Goal: Information Seeking & Learning: Learn about a topic

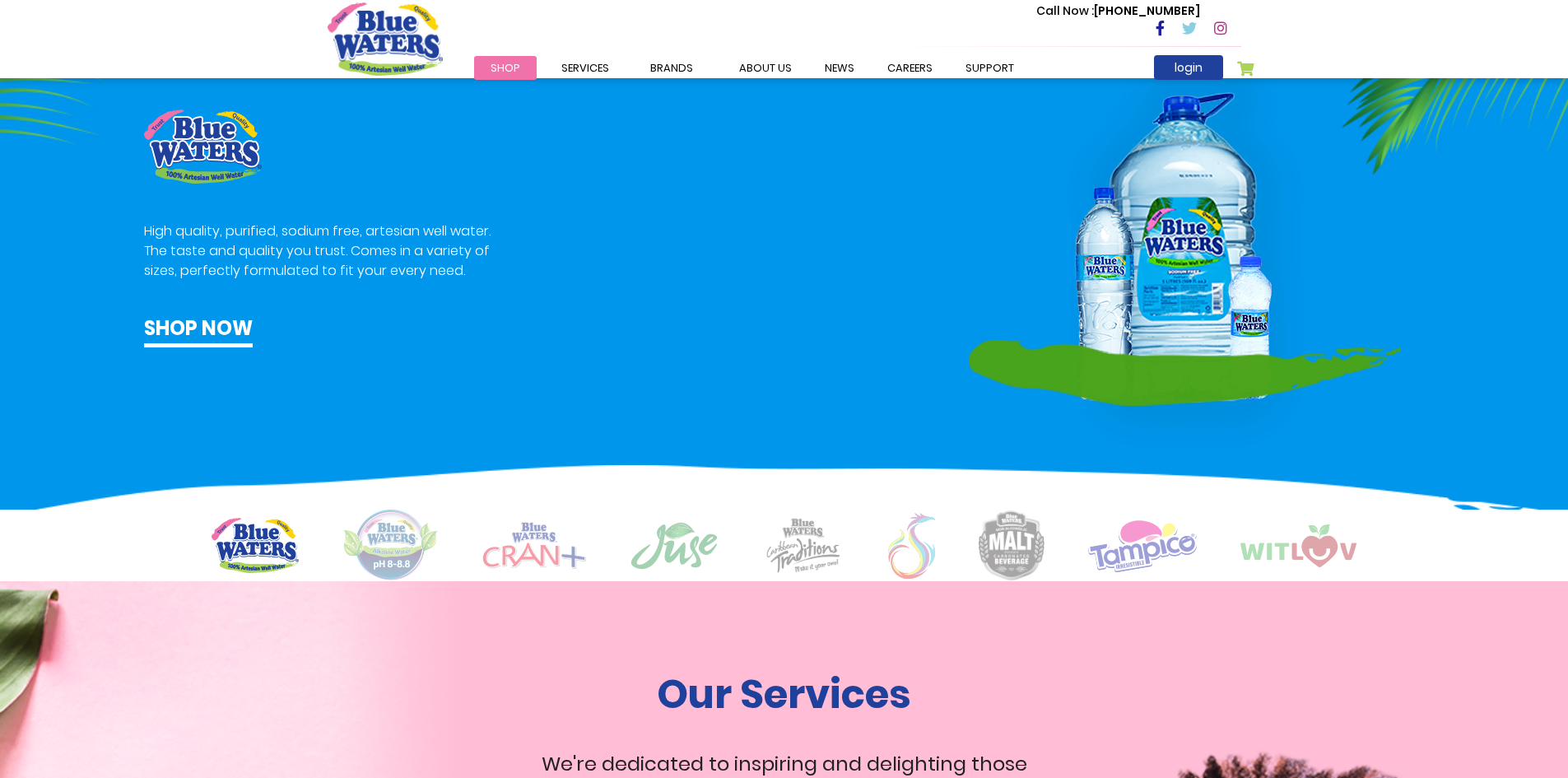
scroll to position [988, 0]
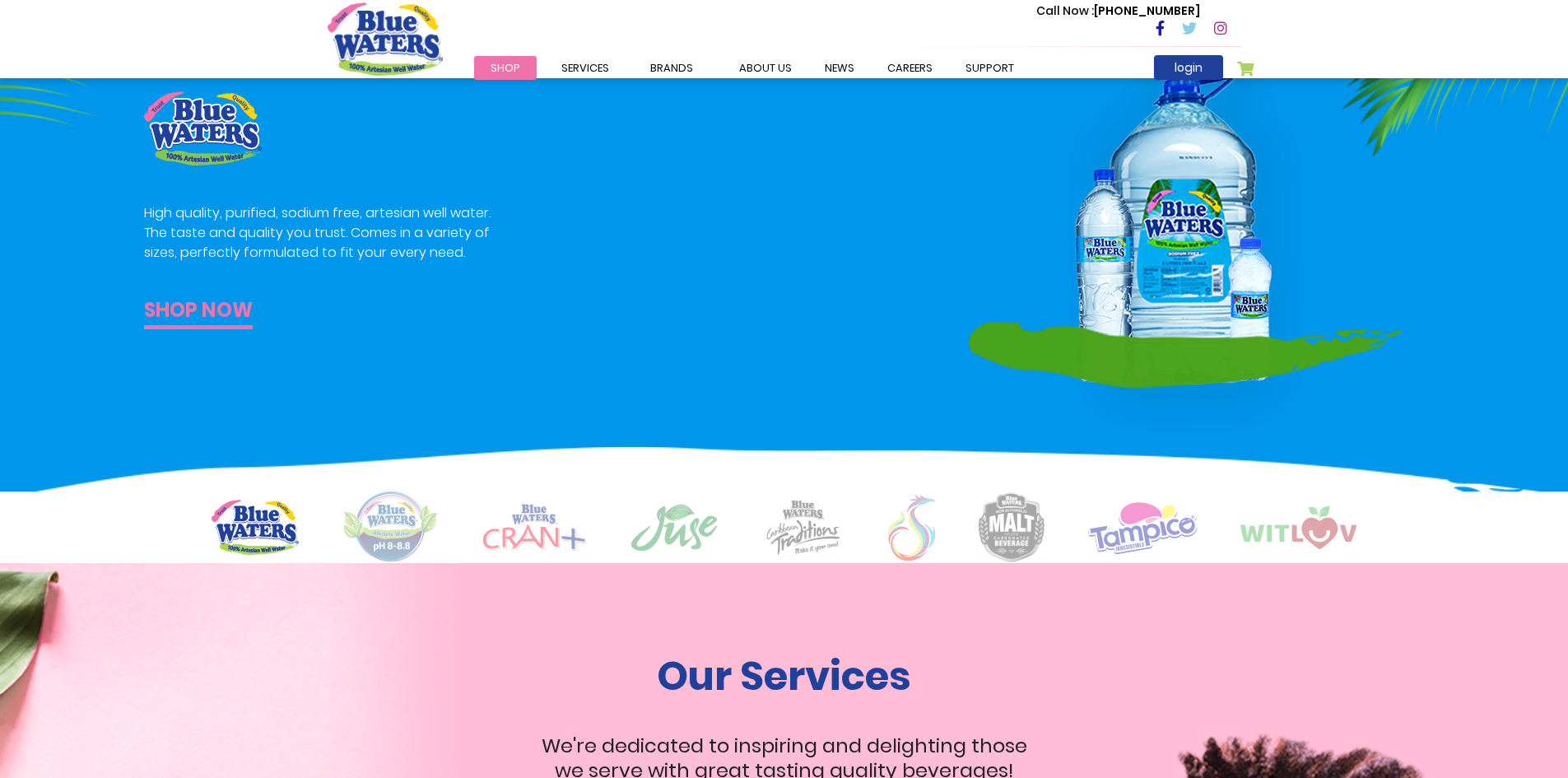
click at [185, 308] on link "Shop now" at bounding box center [198, 312] width 109 height 33
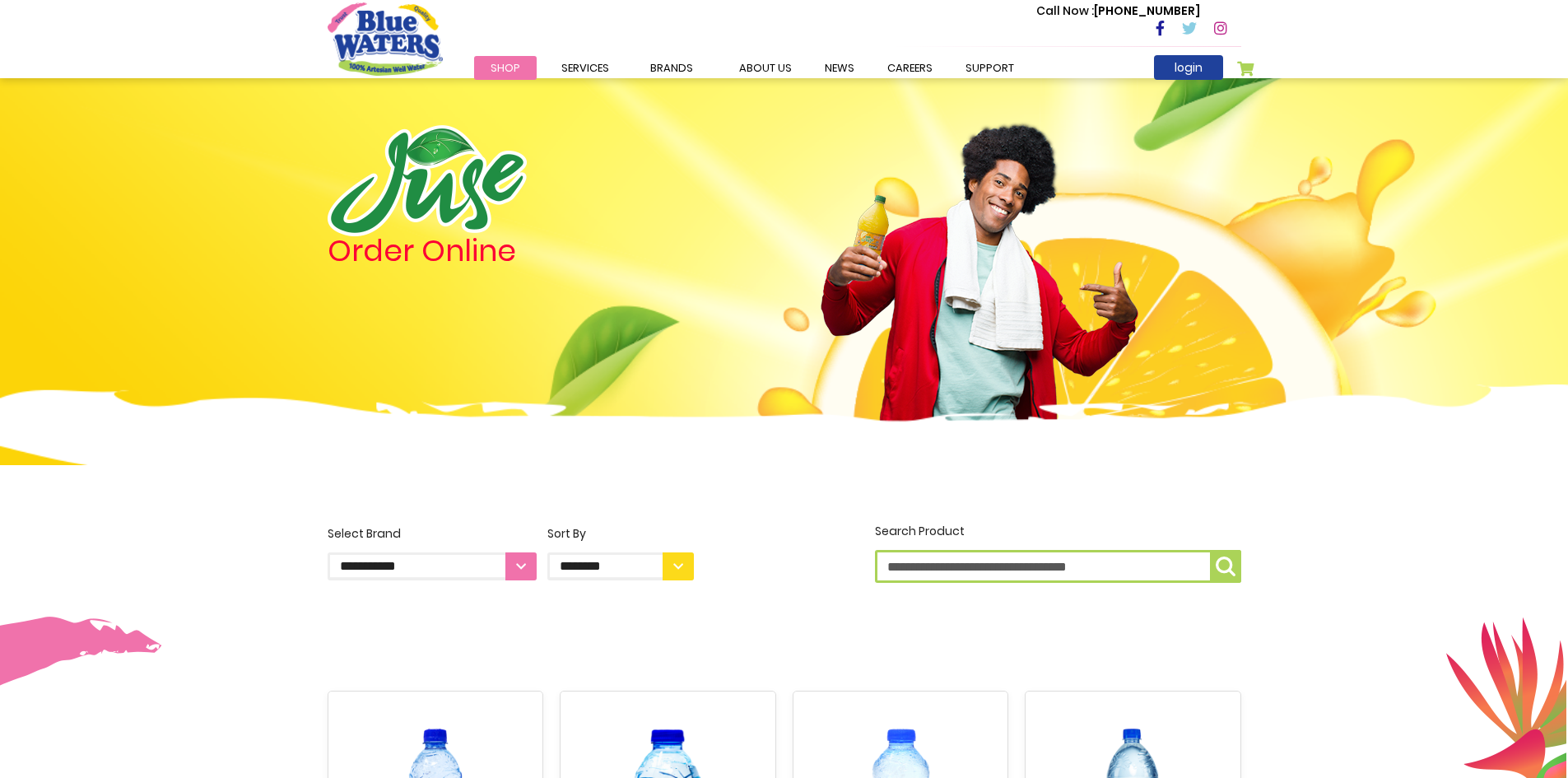
click at [493, 69] on span "Shop" at bounding box center [505, 68] width 30 height 16
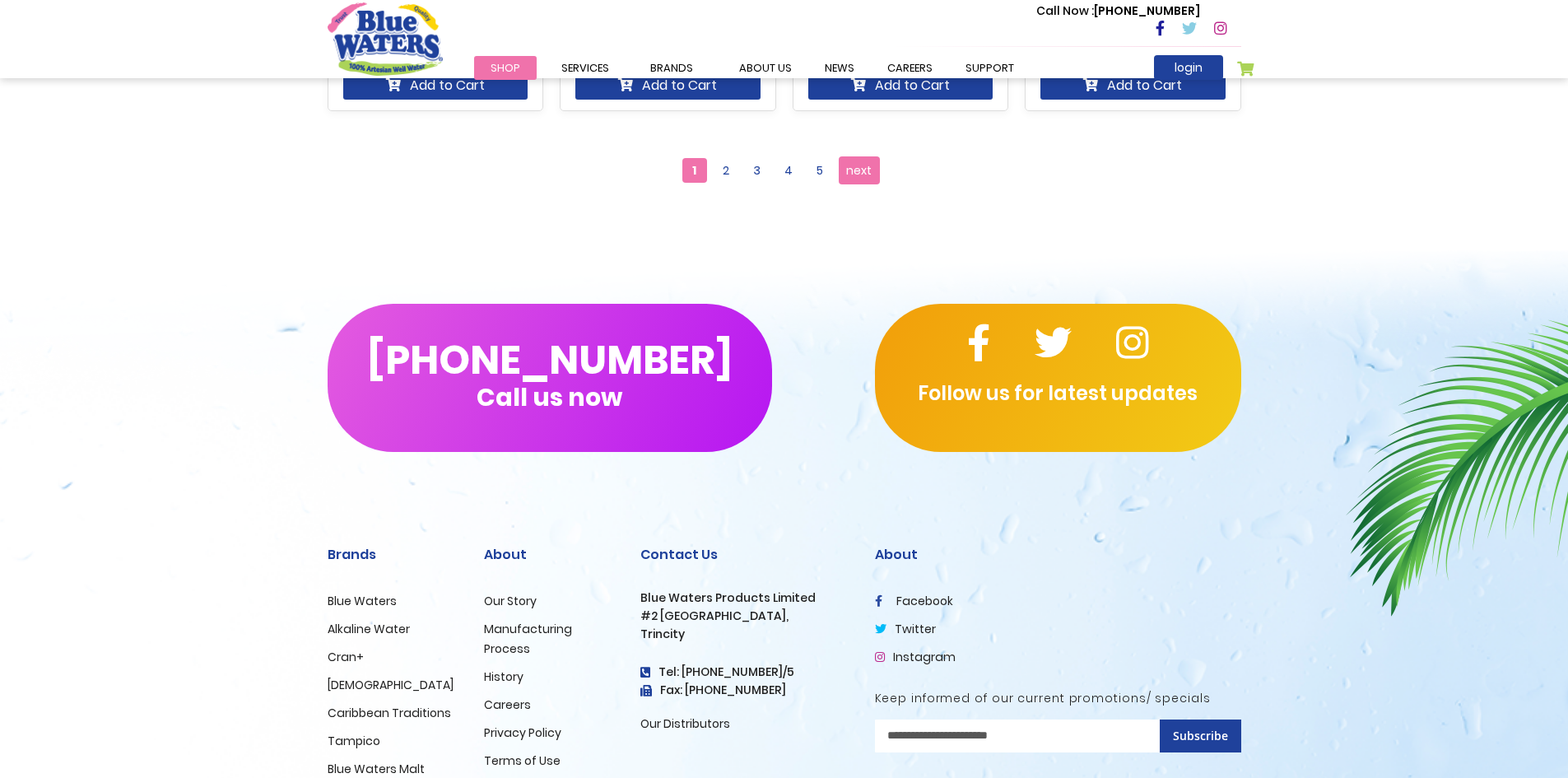
scroll to position [1810, 0]
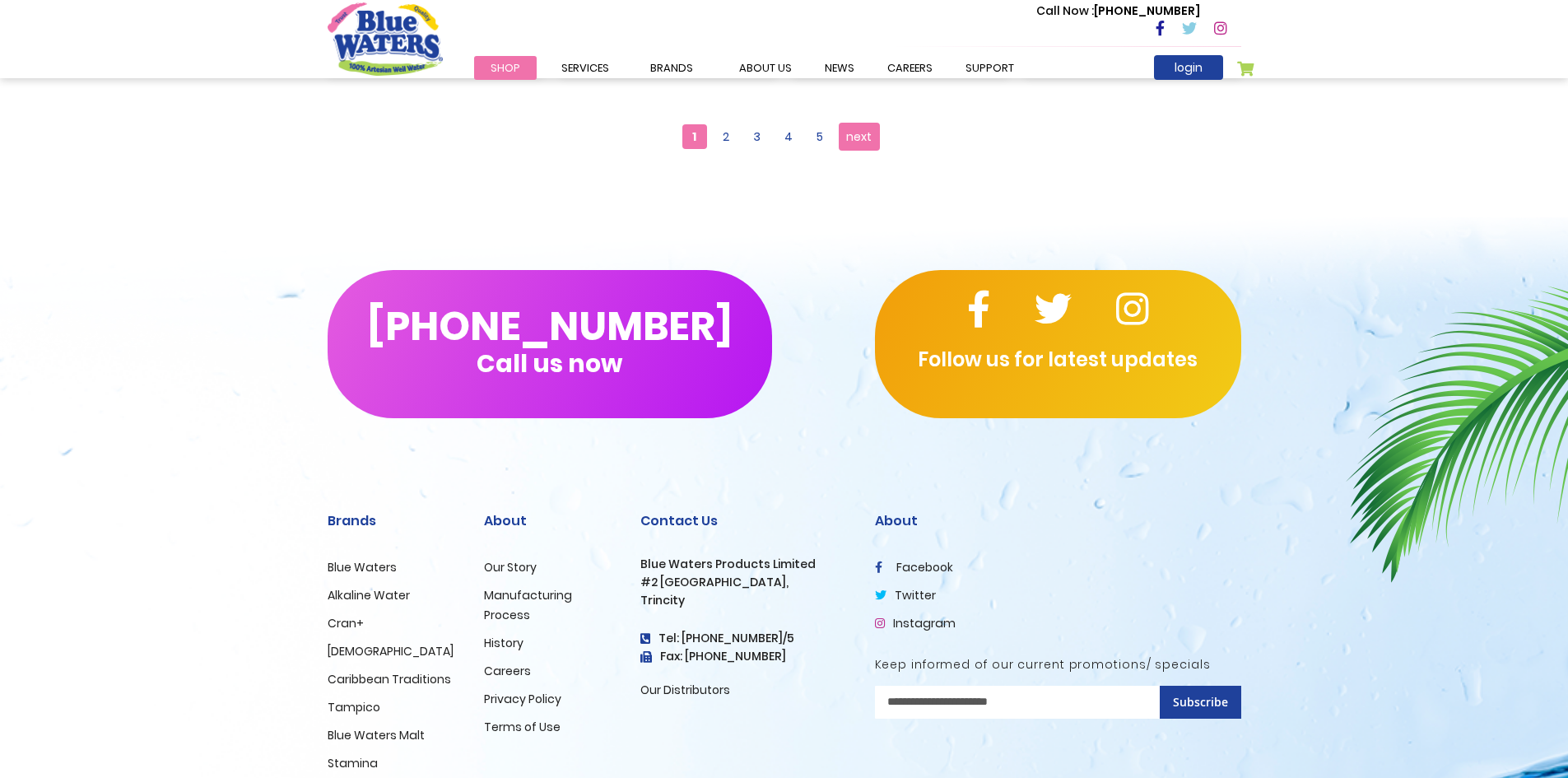
click at [345, 567] on link "Blue Waters" at bounding box center [362, 567] width 69 height 17
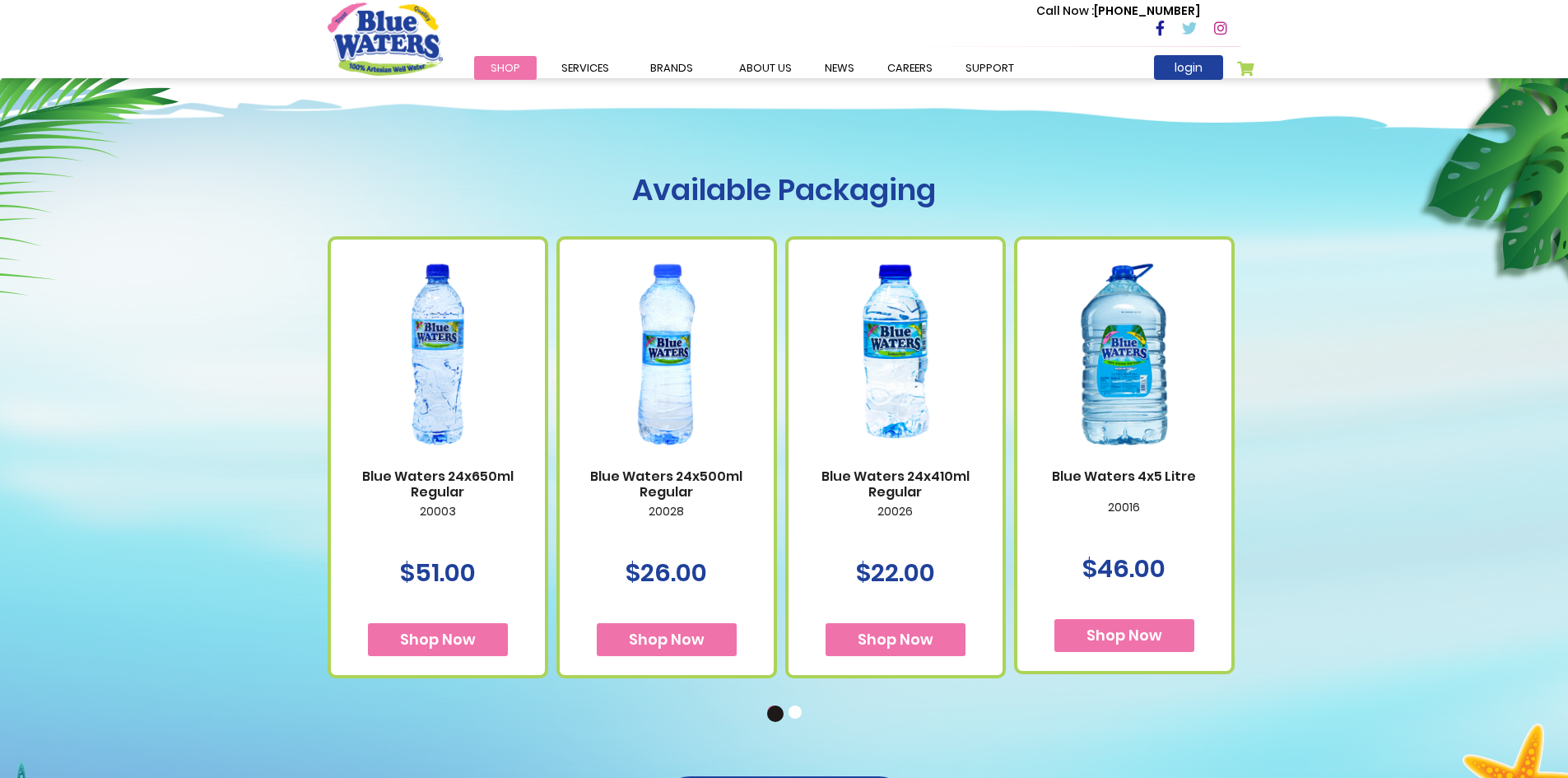
scroll to position [1153, 0]
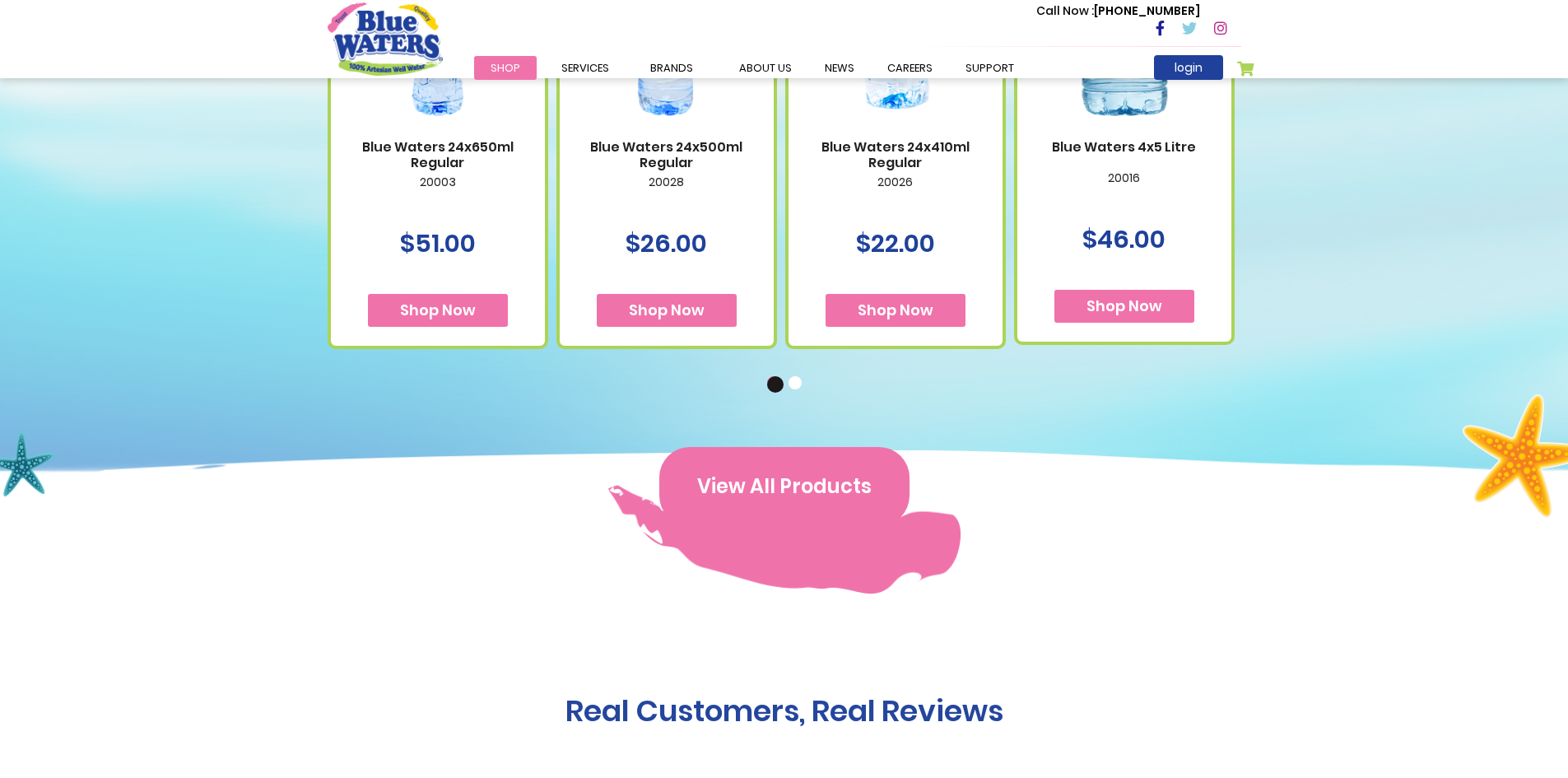
click at [826, 490] on button "View All Products" at bounding box center [784, 486] width 250 height 79
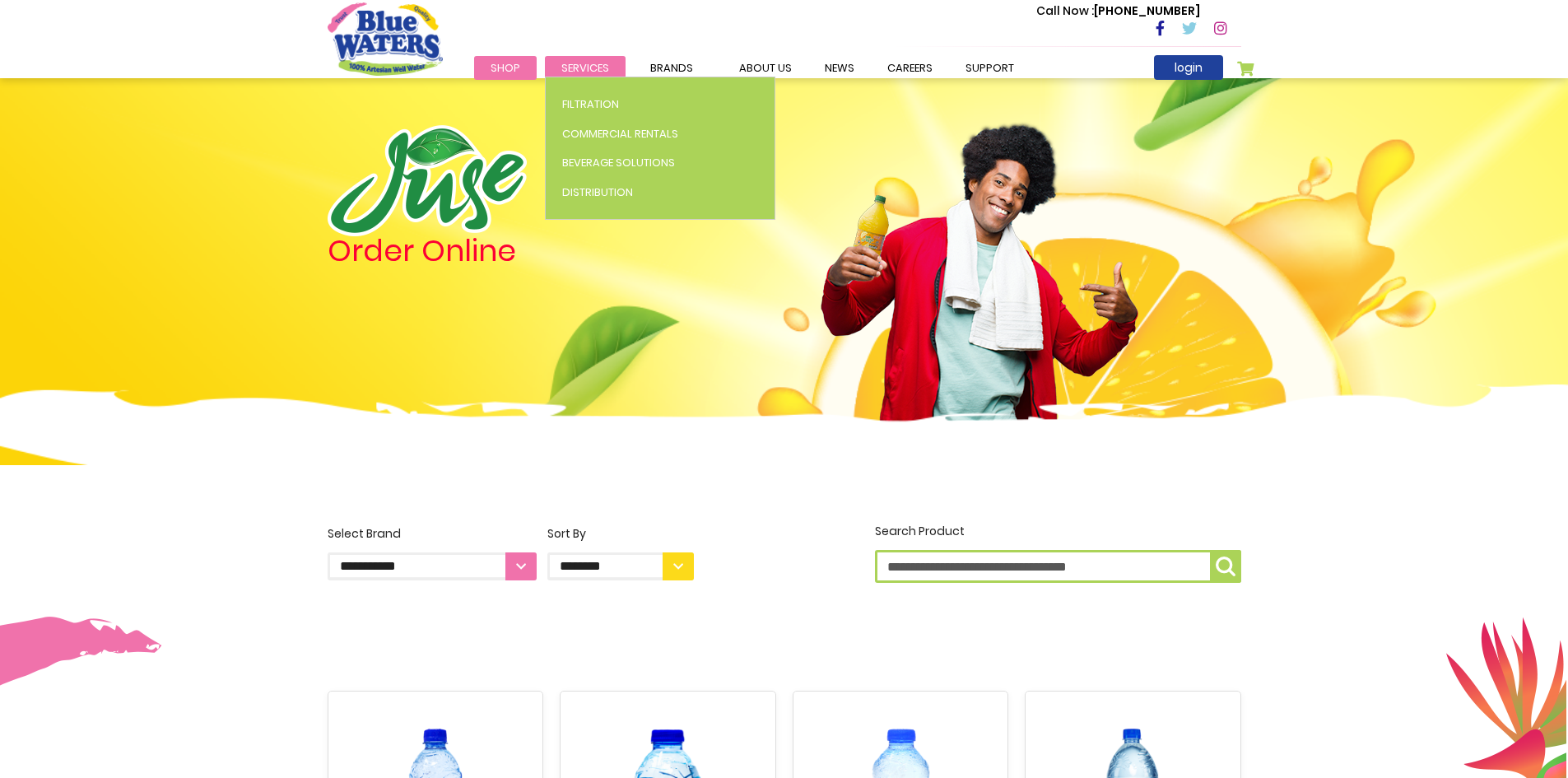
click at [580, 67] on span "Services" at bounding box center [585, 68] width 47 height 16
click at [584, 186] on span "Distribution" at bounding box center [598, 192] width 71 height 16
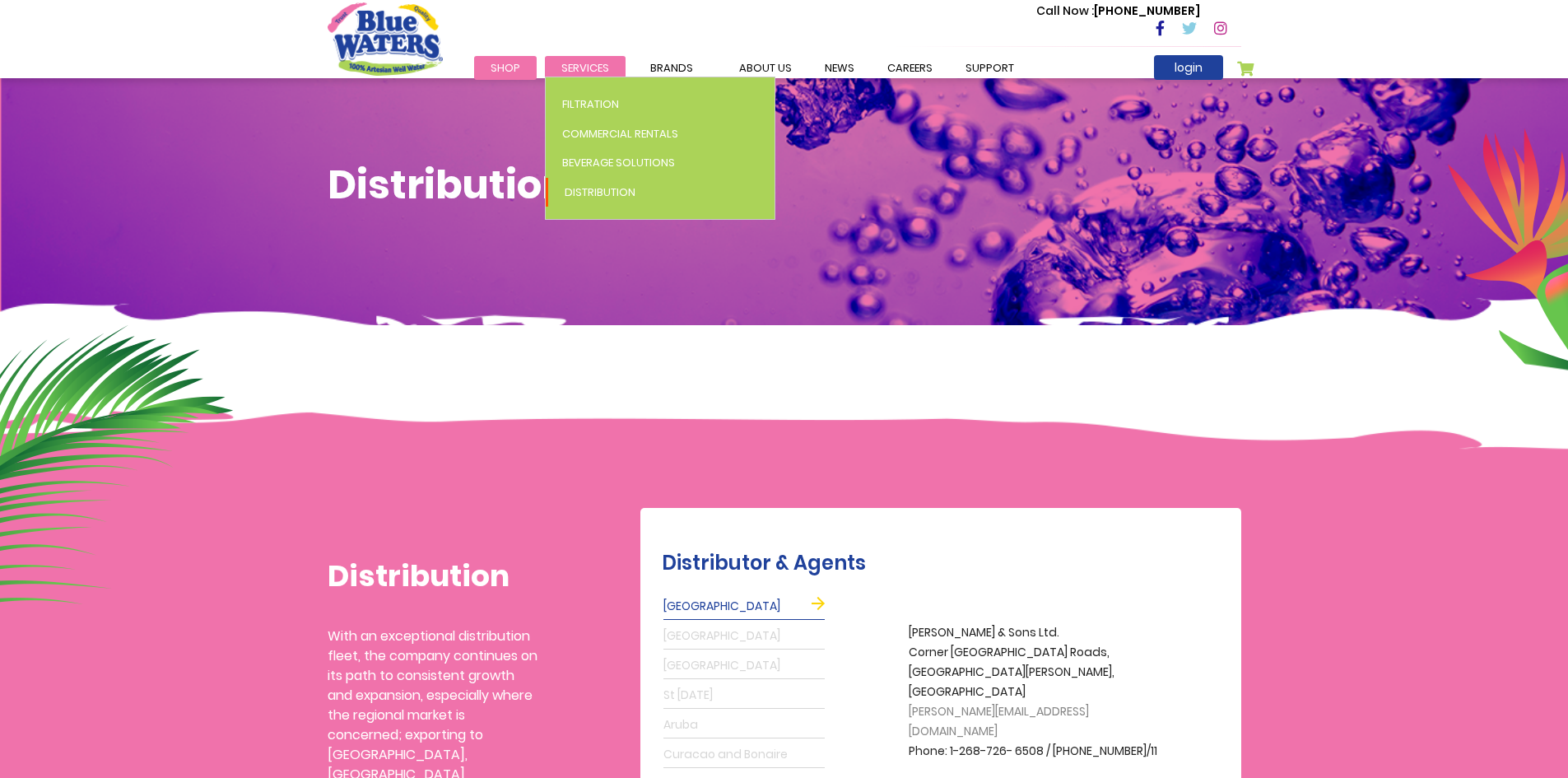
click at [589, 64] on span "Services" at bounding box center [585, 68] width 47 height 16
click at [594, 129] on span "Commercial Rentals" at bounding box center [620, 134] width 116 height 16
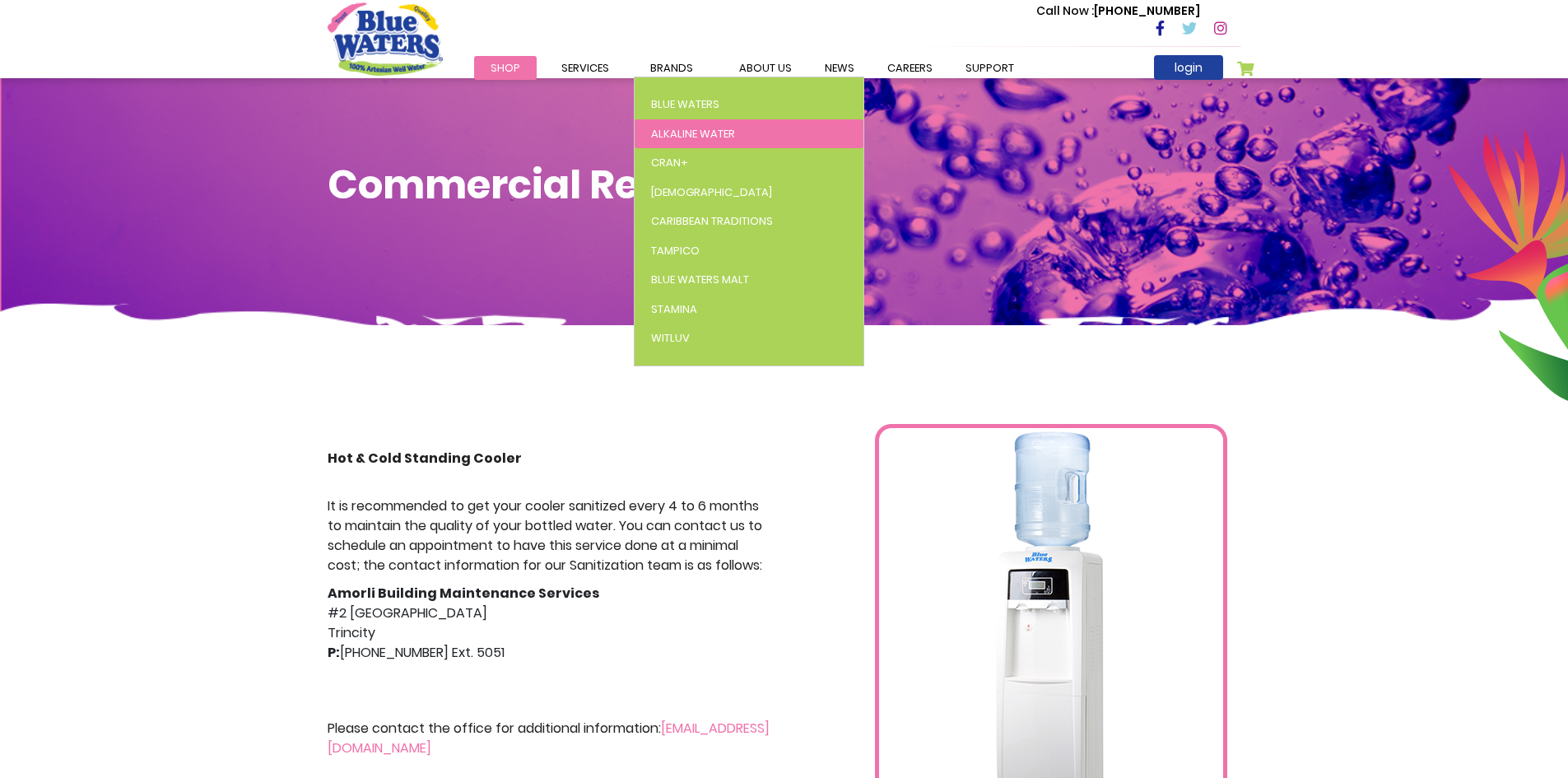
click at [697, 132] on span "Alkaline Water" at bounding box center [693, 134] width 84 height 16
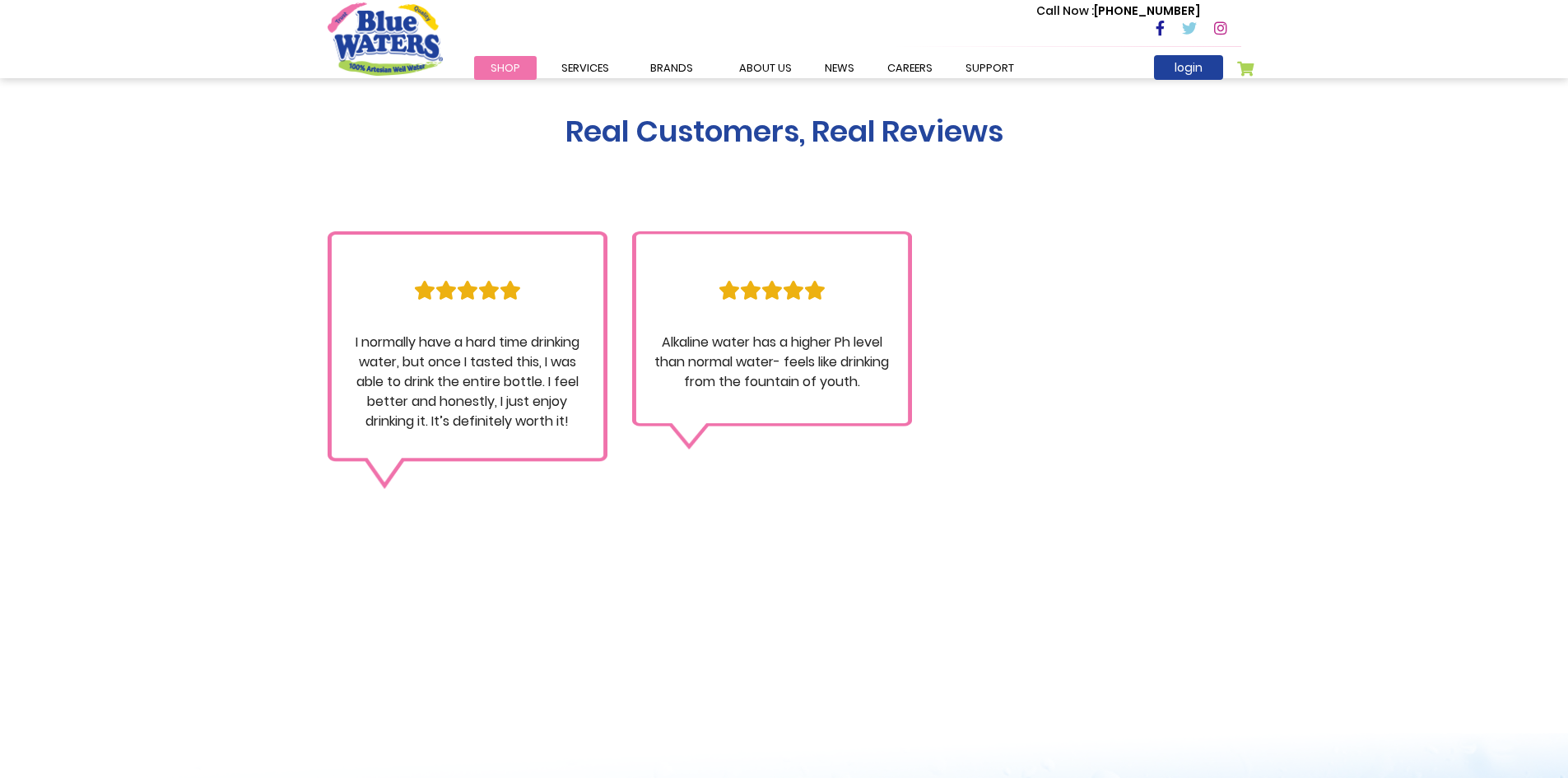
scroll to position [1399, 0]
click at [999, 73] on link "support" at bounding box center [990, 68] width 82 height 24
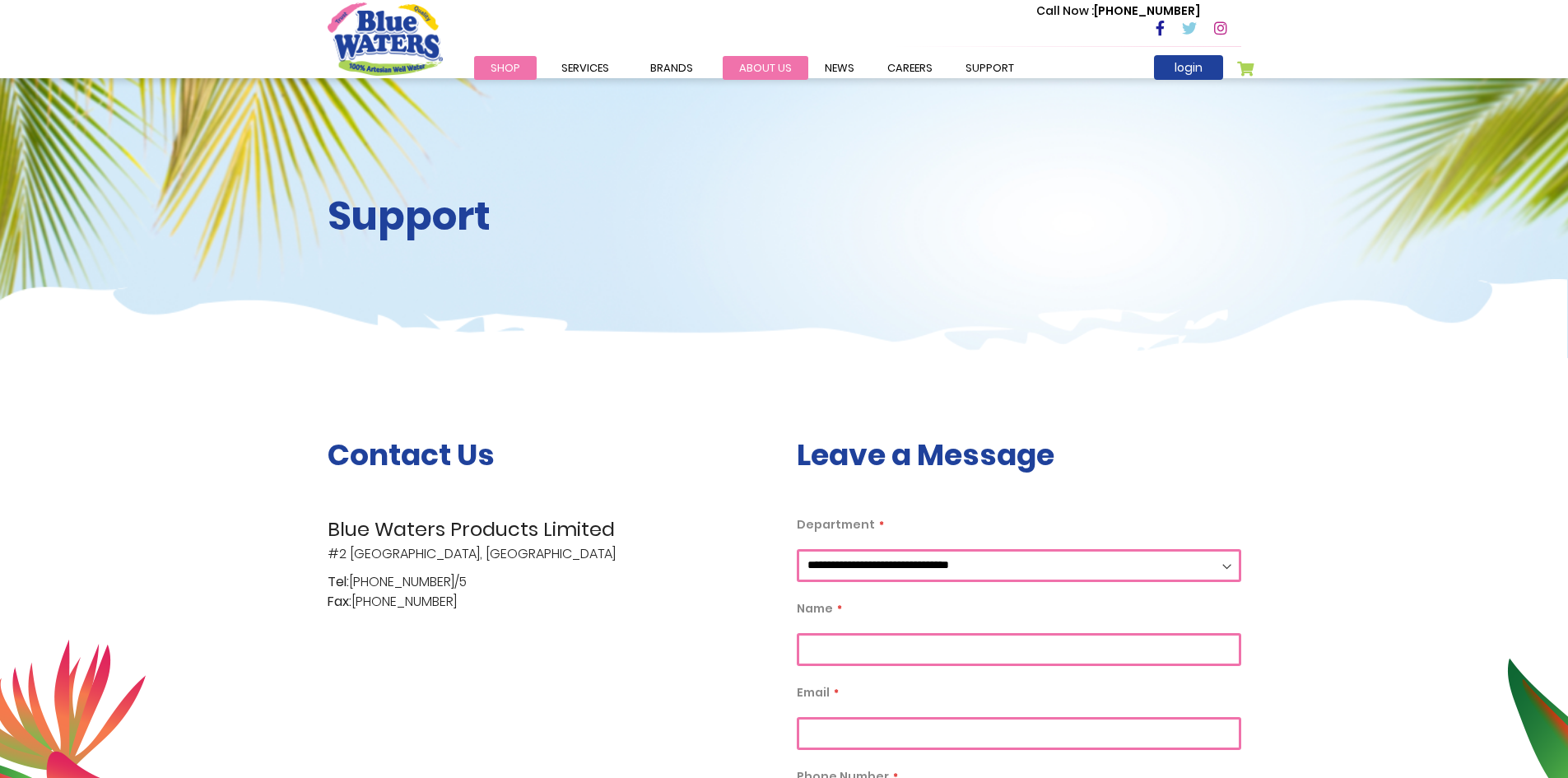
click at [747, 67] on link "about us" at bounding box center [766, 68] width 86 height 24
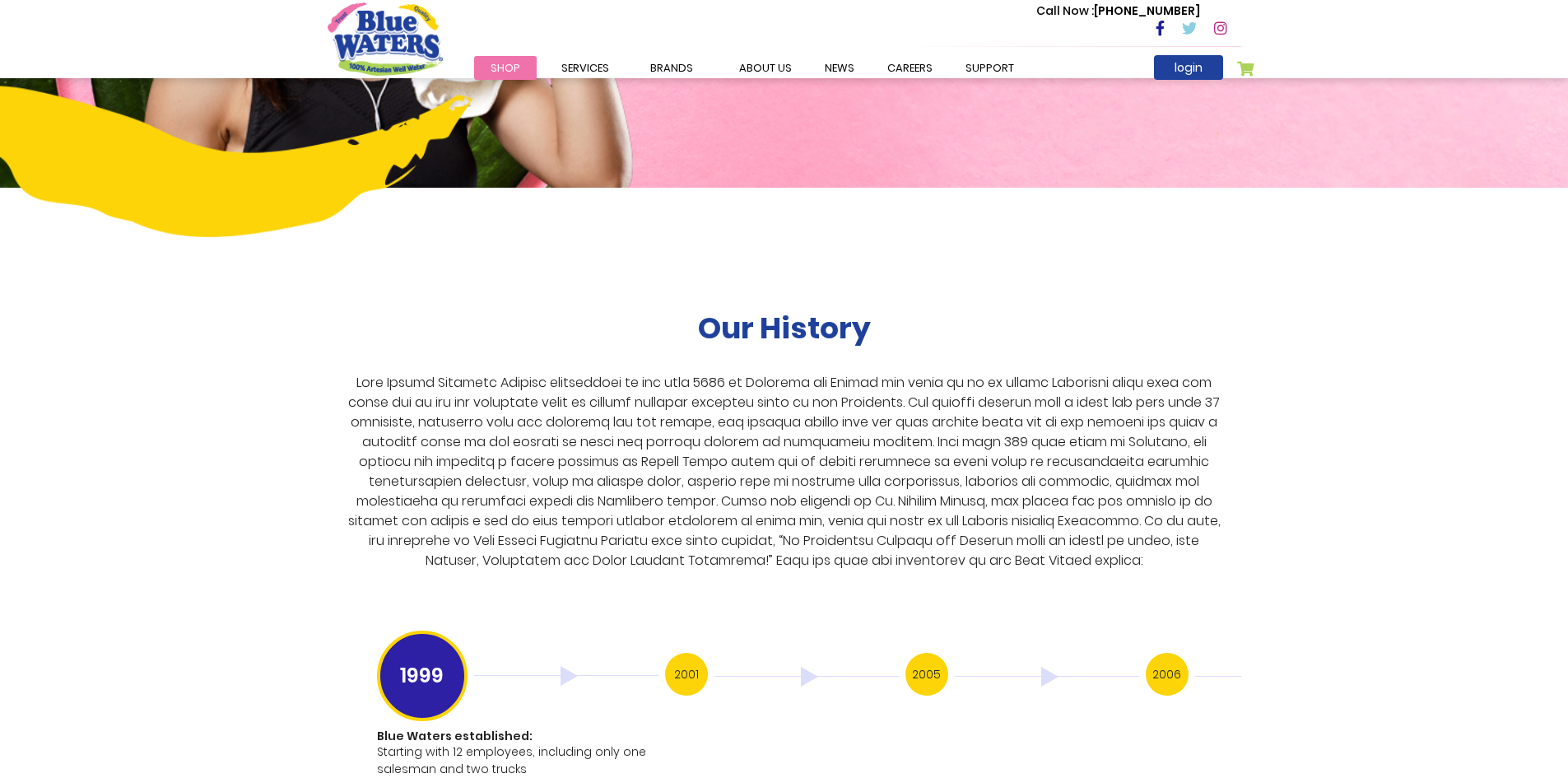
scroll to position [2796, 0]
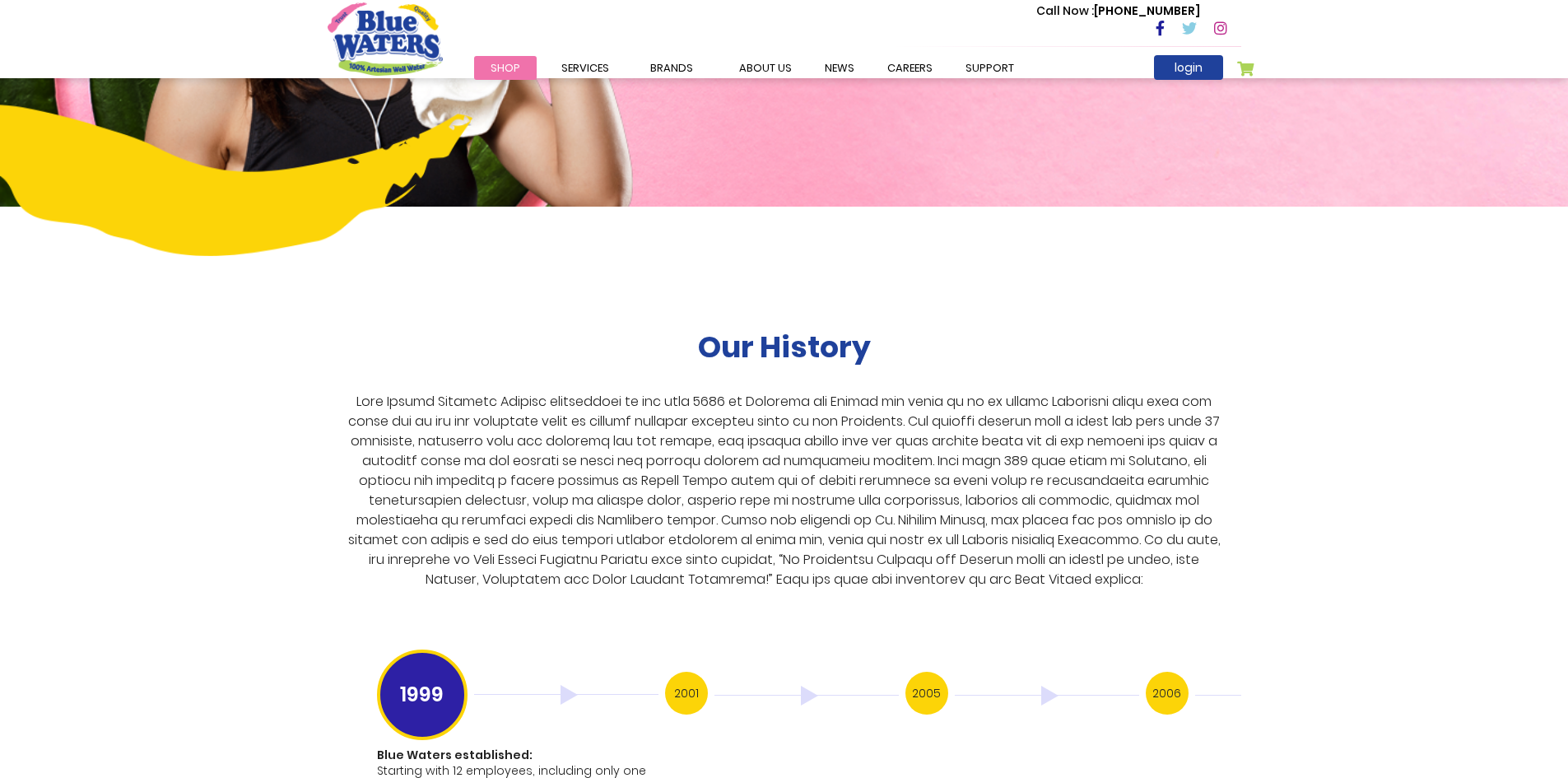
click at [1049, 686] on img at bounding box center [1047, 696] width 184 height 20
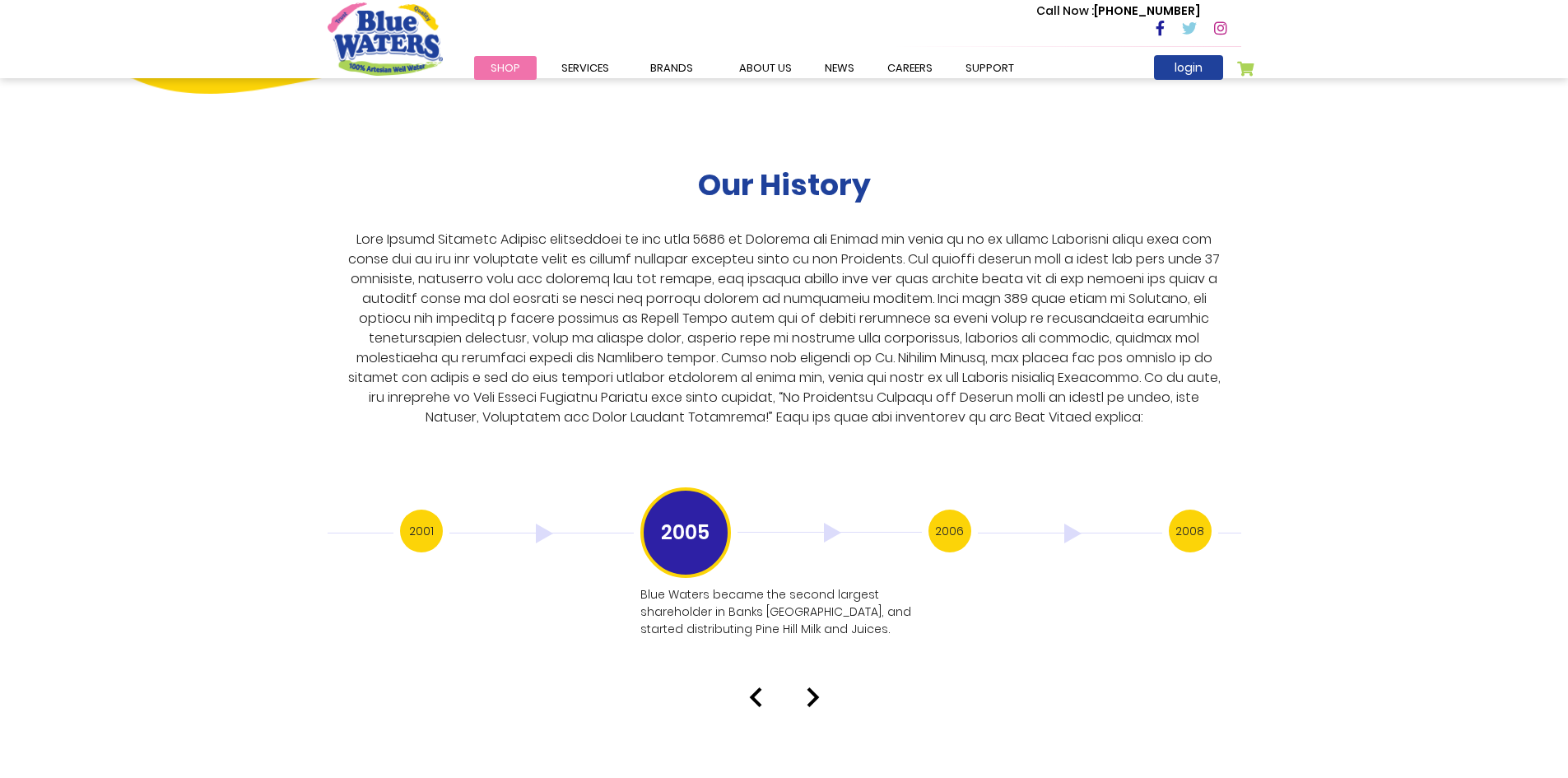
scroll to position [2961, 0]
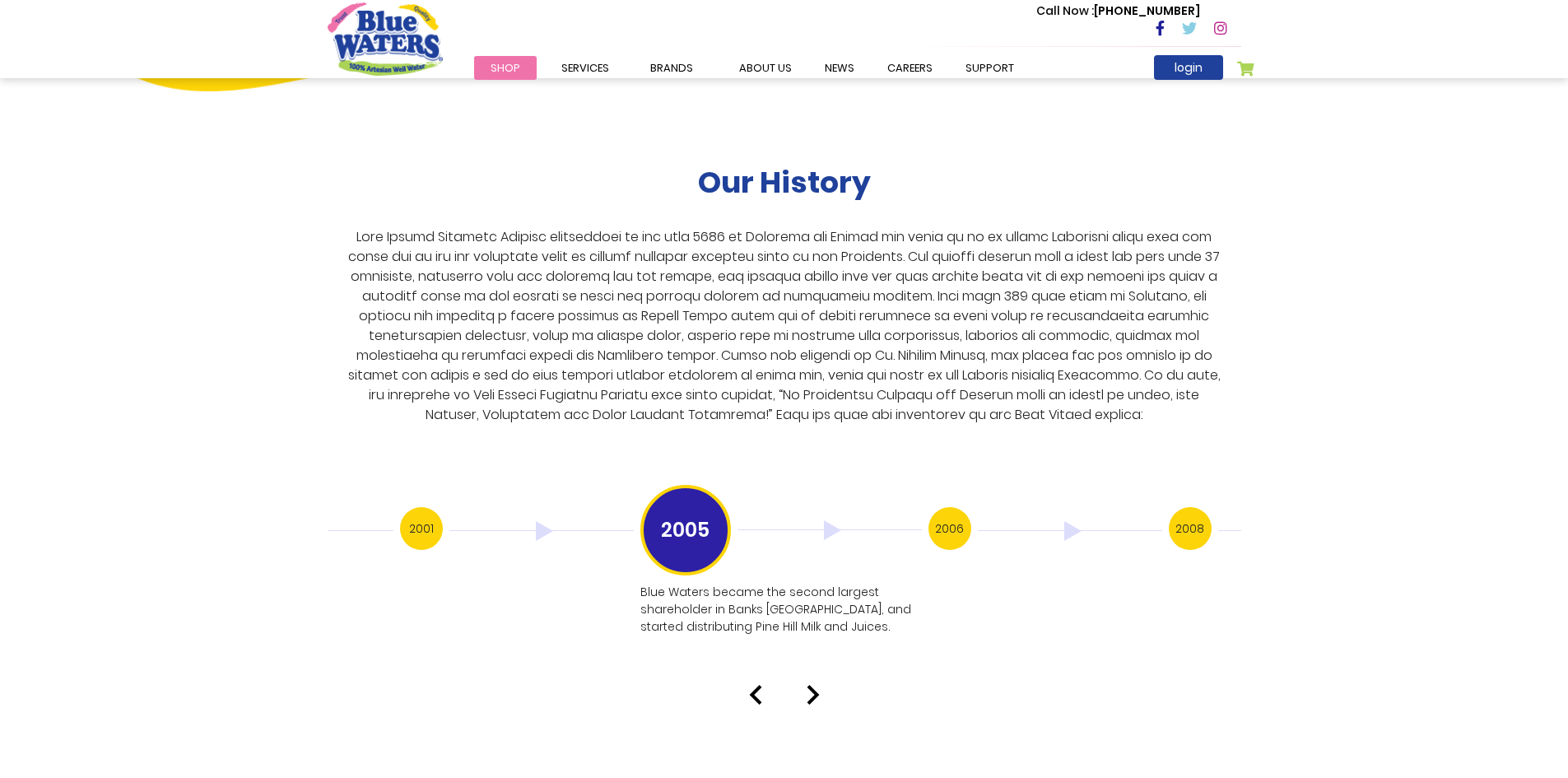
click at [834, 520] on img at bounding box center [830, 530] width 184 height 20
click at [949, 515] on h3 "2006" at bounding box center [949, 528] width 43 height 43
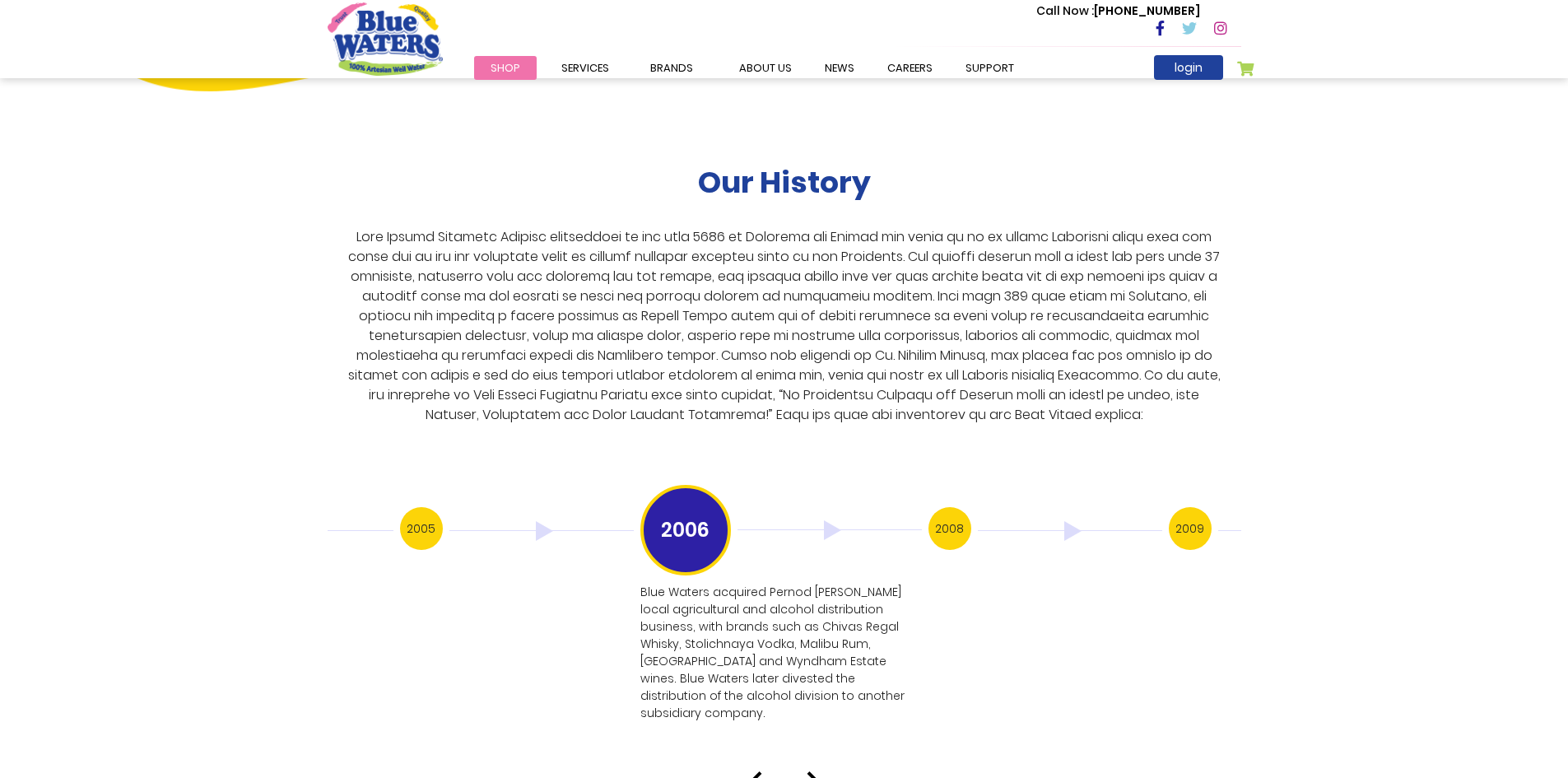
click at [950, 513] on h3 "2008" at bounding box center [949, 528] width 43 height 43
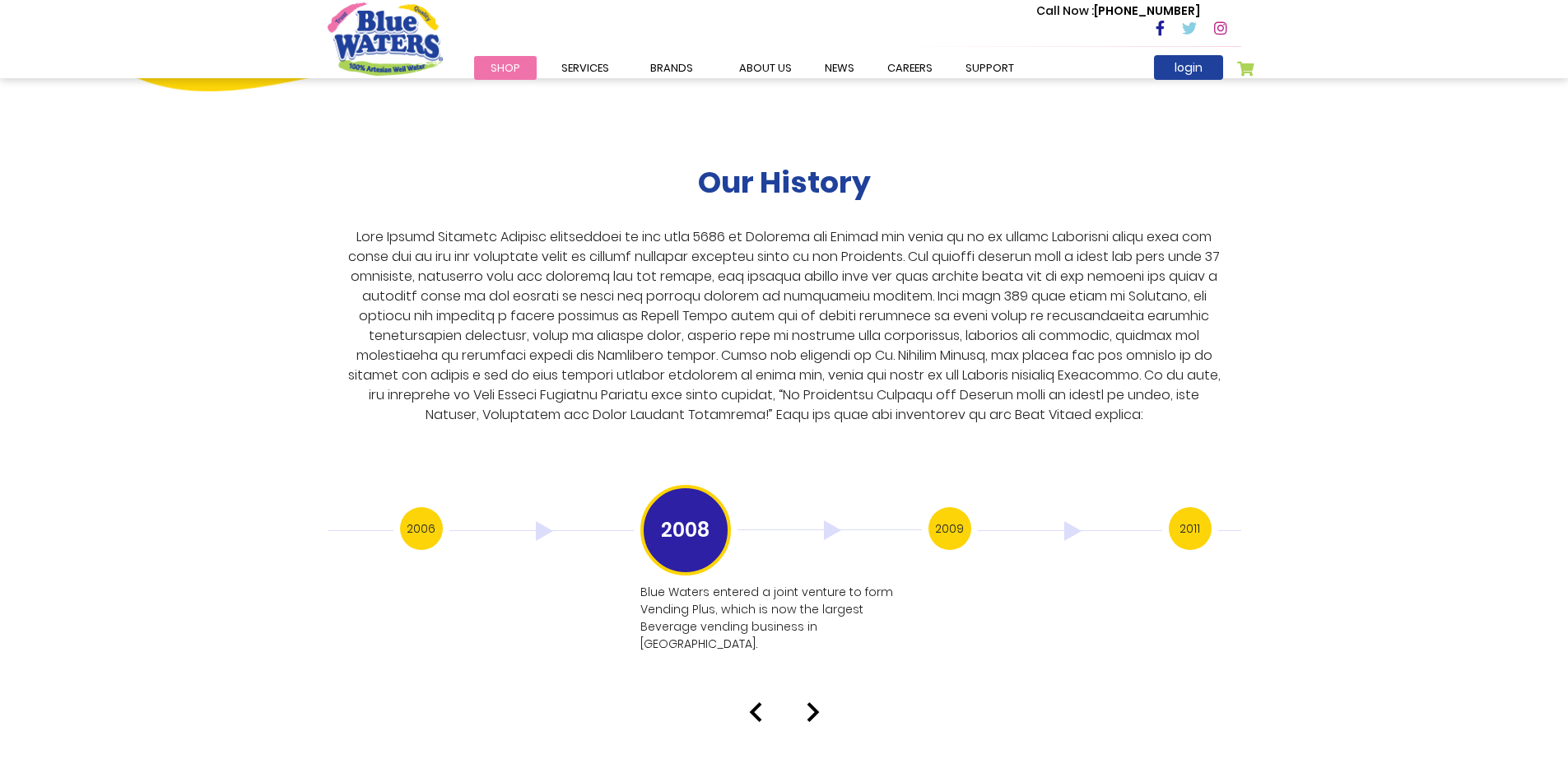
click at [960, 514] on h3 "2009" at bounding box center [949, 528] width 43 height 43
click at [949, 522] on h3 "2011" at bounding box center [949, 528] width 43 height 43
click at [946, 515] on h3 "2012" at bounding box center [949, 528] width 43 height 43
click at [947, 509] on h3 "2013" at bounding box center [949, 528] width 43 height 43
click at [951, 510] on h3 "2016" at bounding box center [949, 528] width 43 height 43
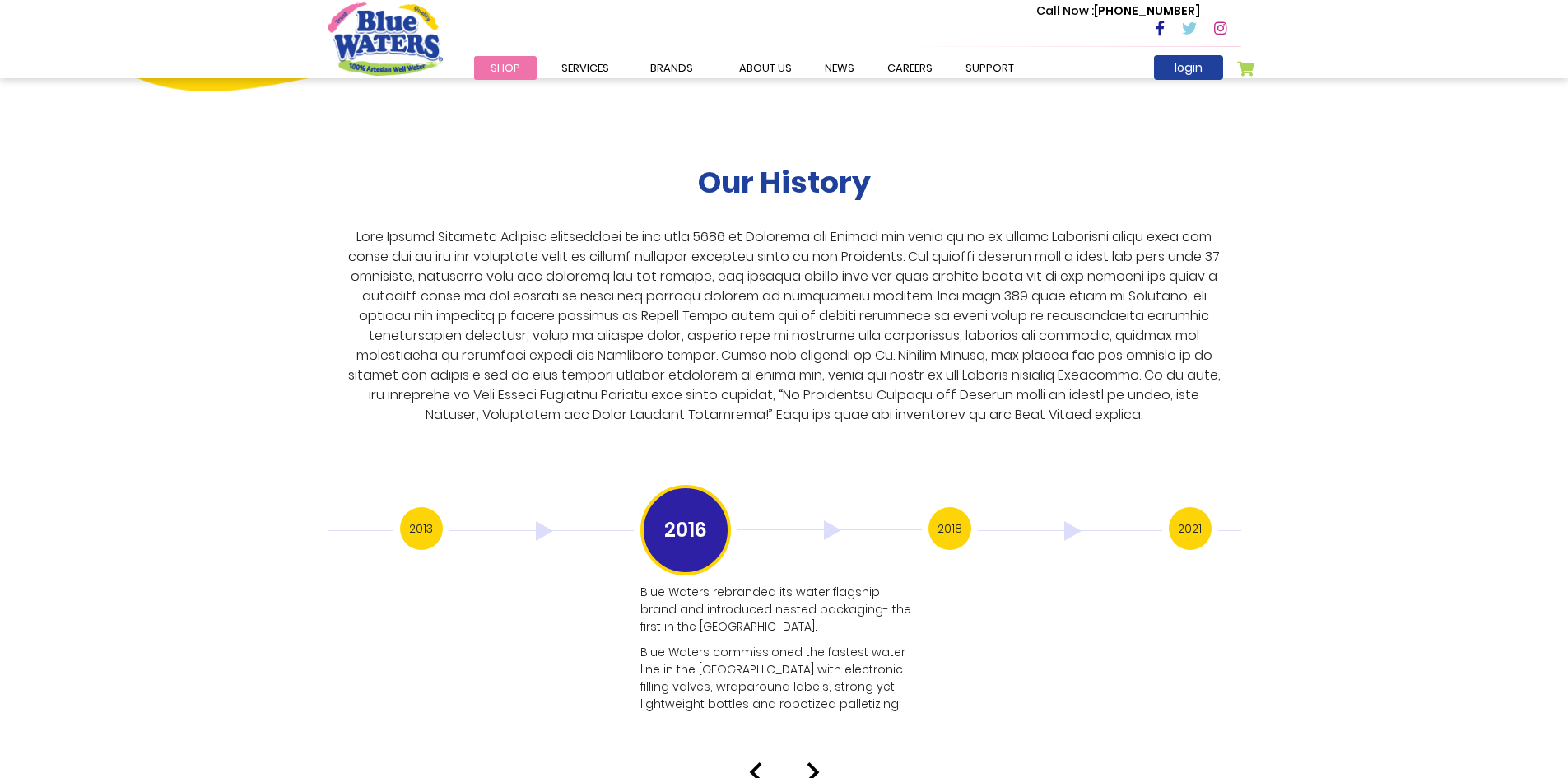
click at [949, 517] on h3 "2018" at bounding box center [949, 528] width 43 height 43
click at [954, 511] on h3 "2018" at bounding box center [949, 528] width 43 height 43
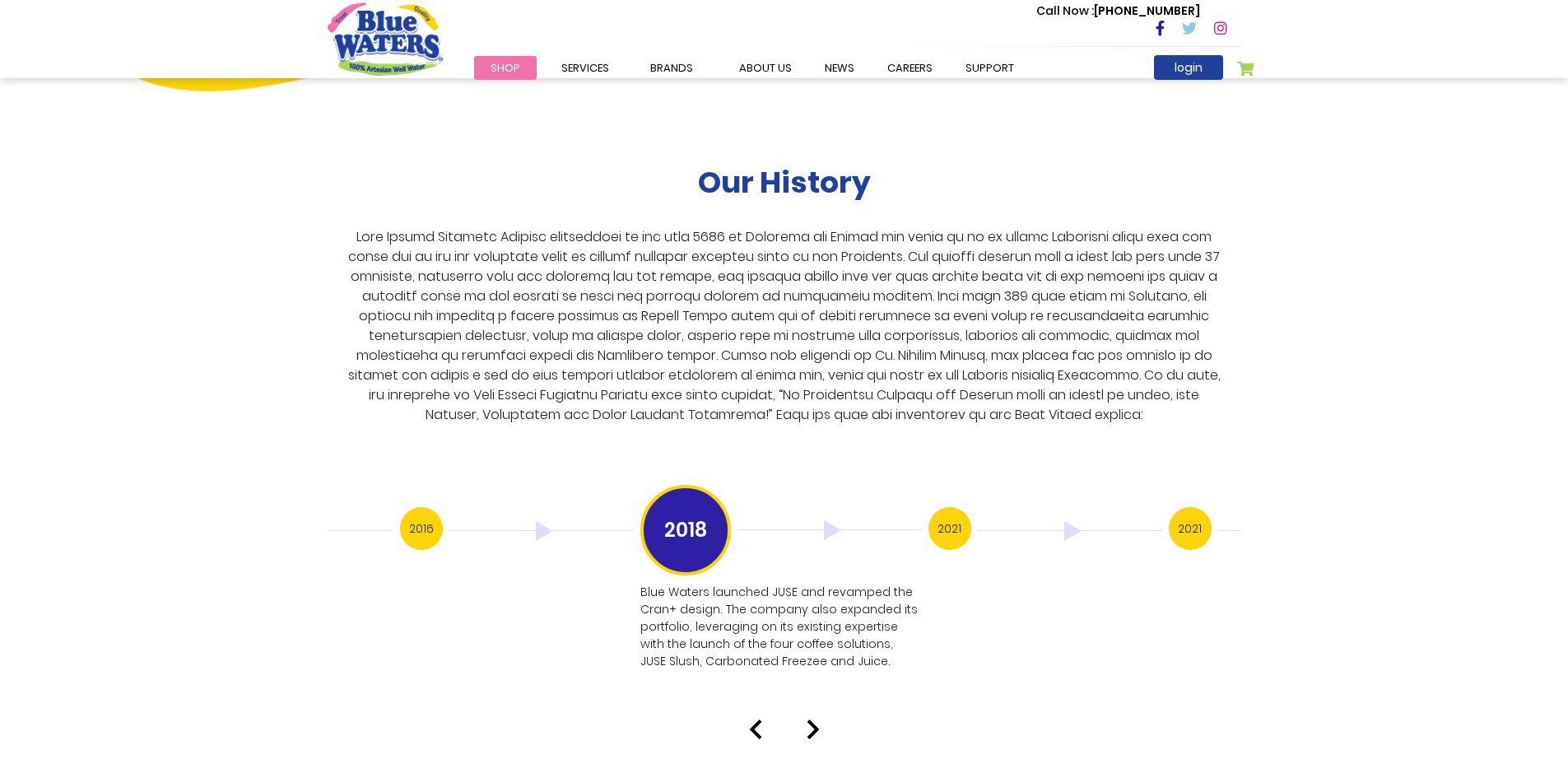
click at [948, 511] on h3 "2021" at bounding box center [949, 528] width 43 height 43
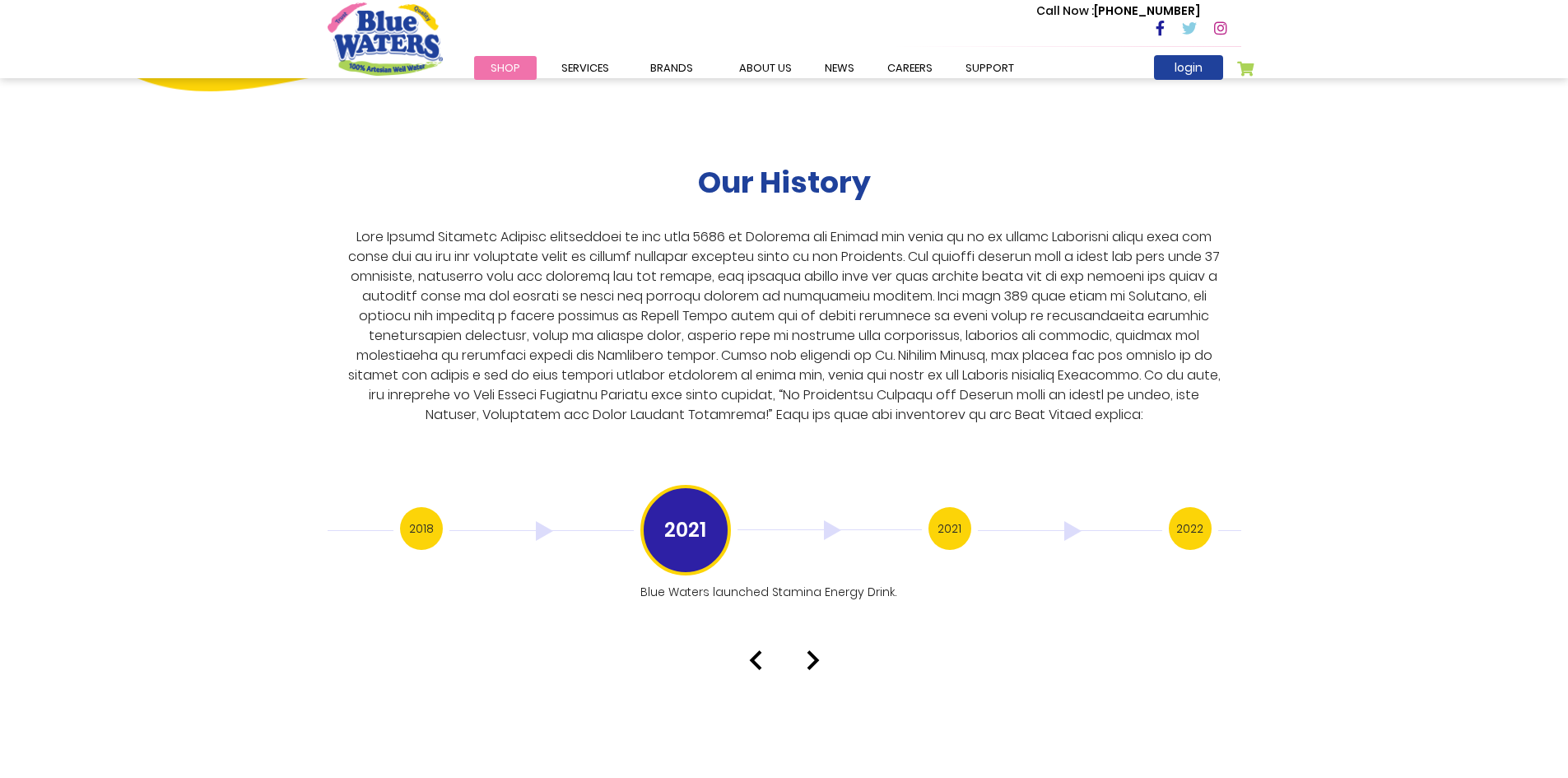
click at [945, 507] on h3 "2021" at bounding box center [949, 528] width 43 height 43
click at [962, 513] on h3 "2022" at bounding box center [949, 528] width 43 height 43
click at [958, 513] on h3 "2022" at bounding box center [949, 528] width 43 height 43
click at [951, 512] on h3 "2022" at bounding box center [949, 528] width 43 height 43
click at [949, 514] on h3 "2023" at bounding box center [949, 528] width 43 height 43
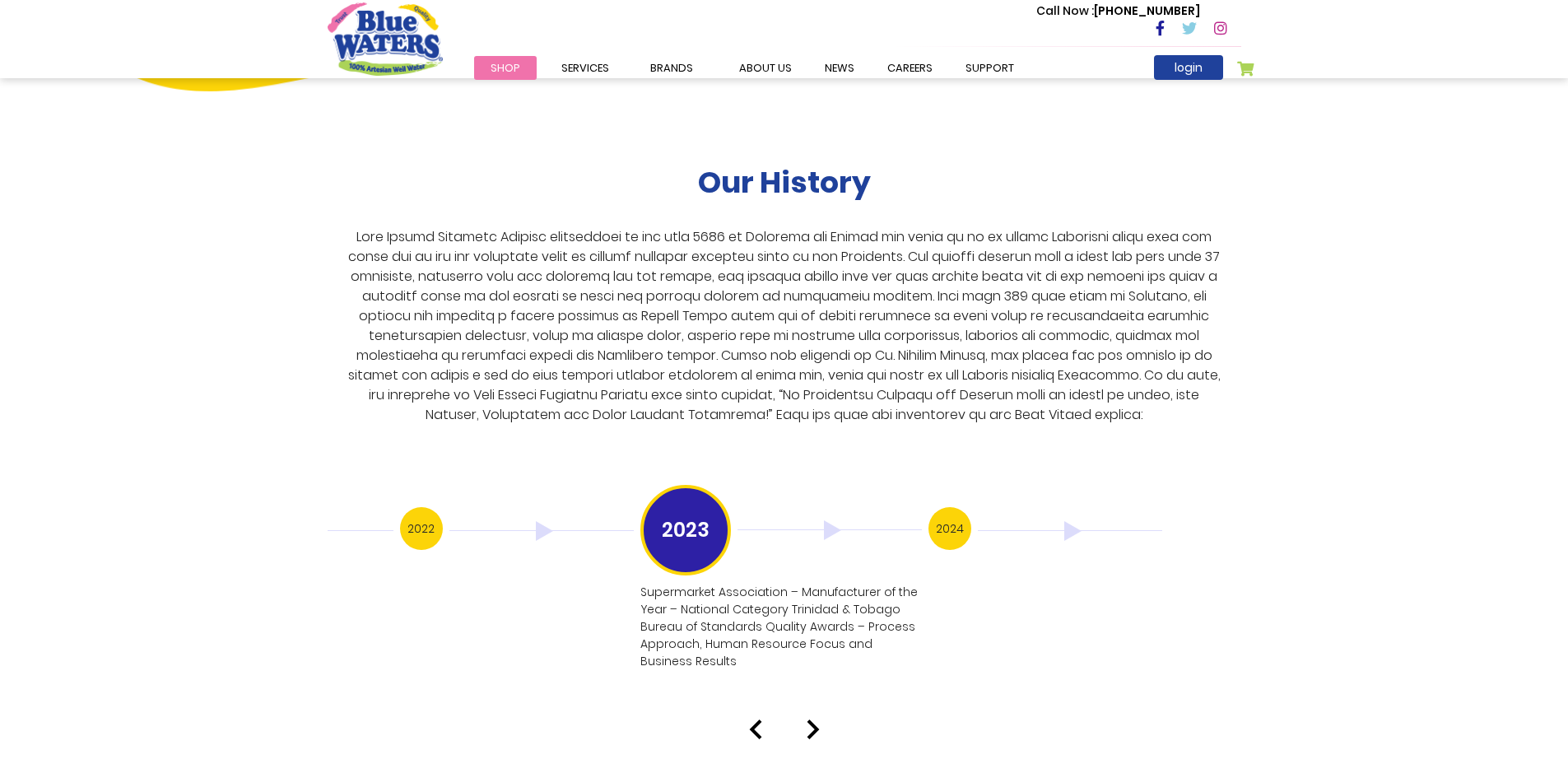
click at [956, 510] on h3 "2024" at bounding box center [949, 528] width 43 height 43
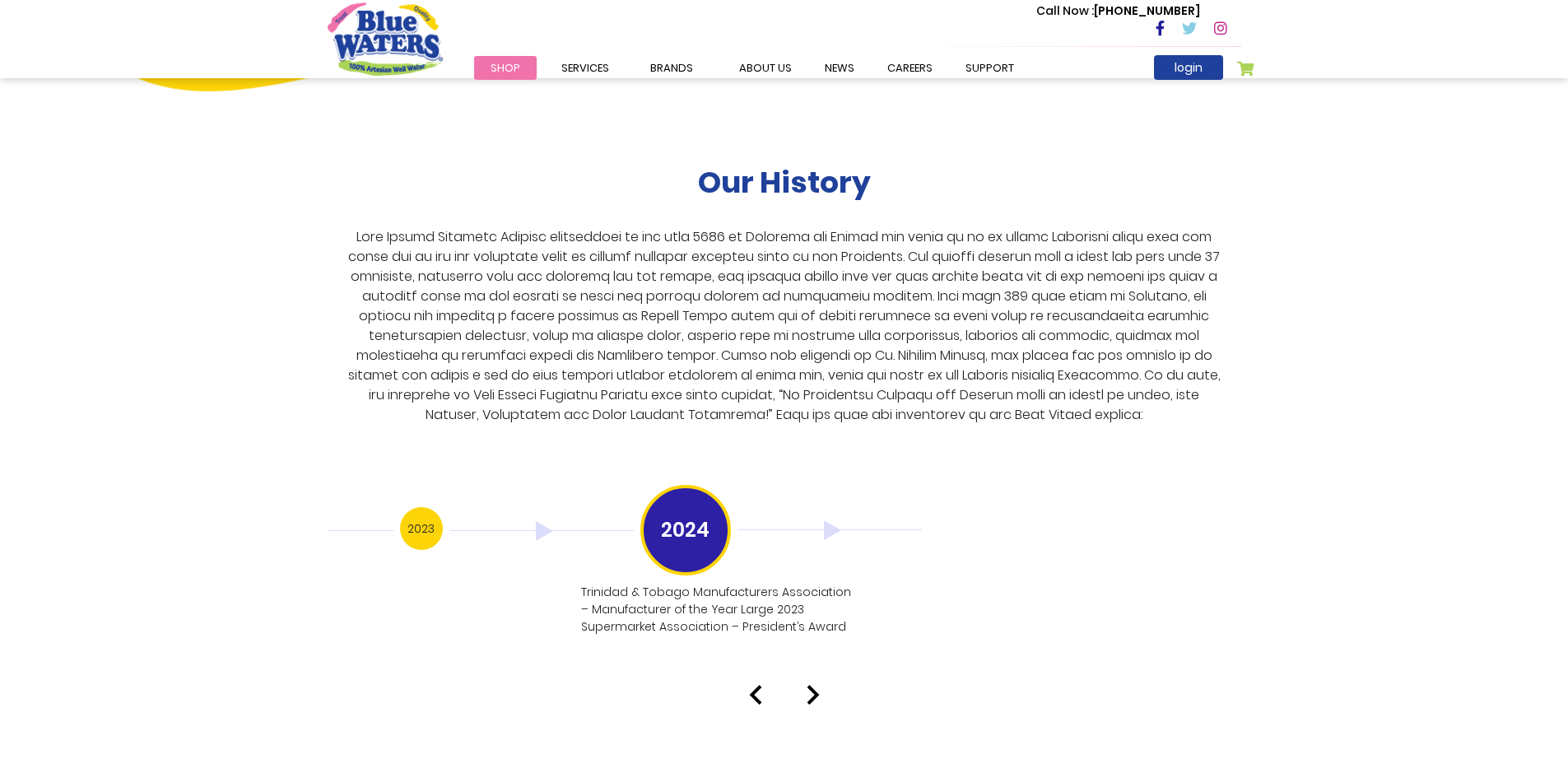
click at [815, 685] on img at bounding box center [813, 695] width 13 height 20
click at [754, 685] on img at bounding box center [755, 695] width 13 height 20
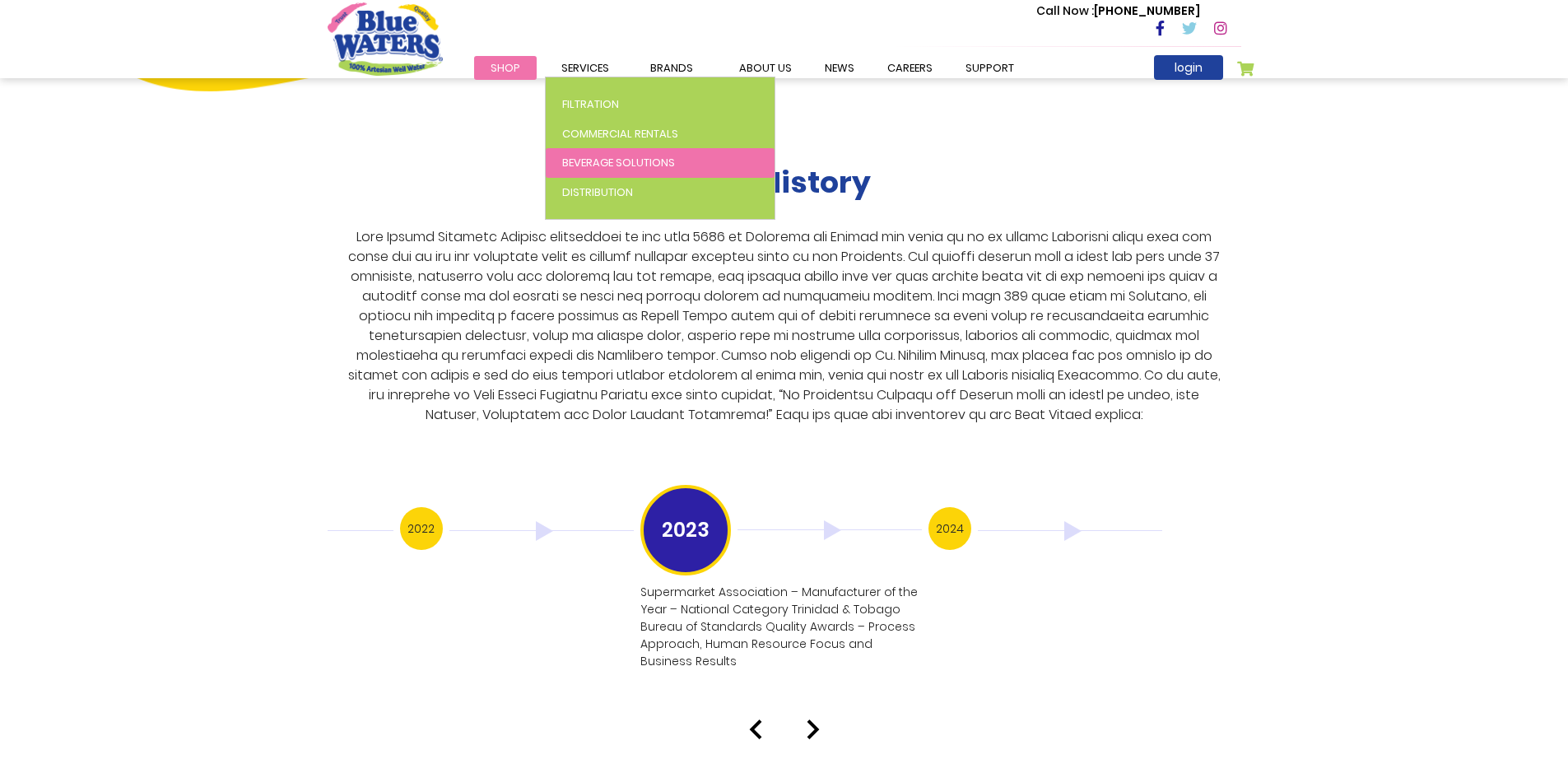
click at [594, 161] on span "Beverage Solutions" at bounding box center [619, 162] width 113 height 16
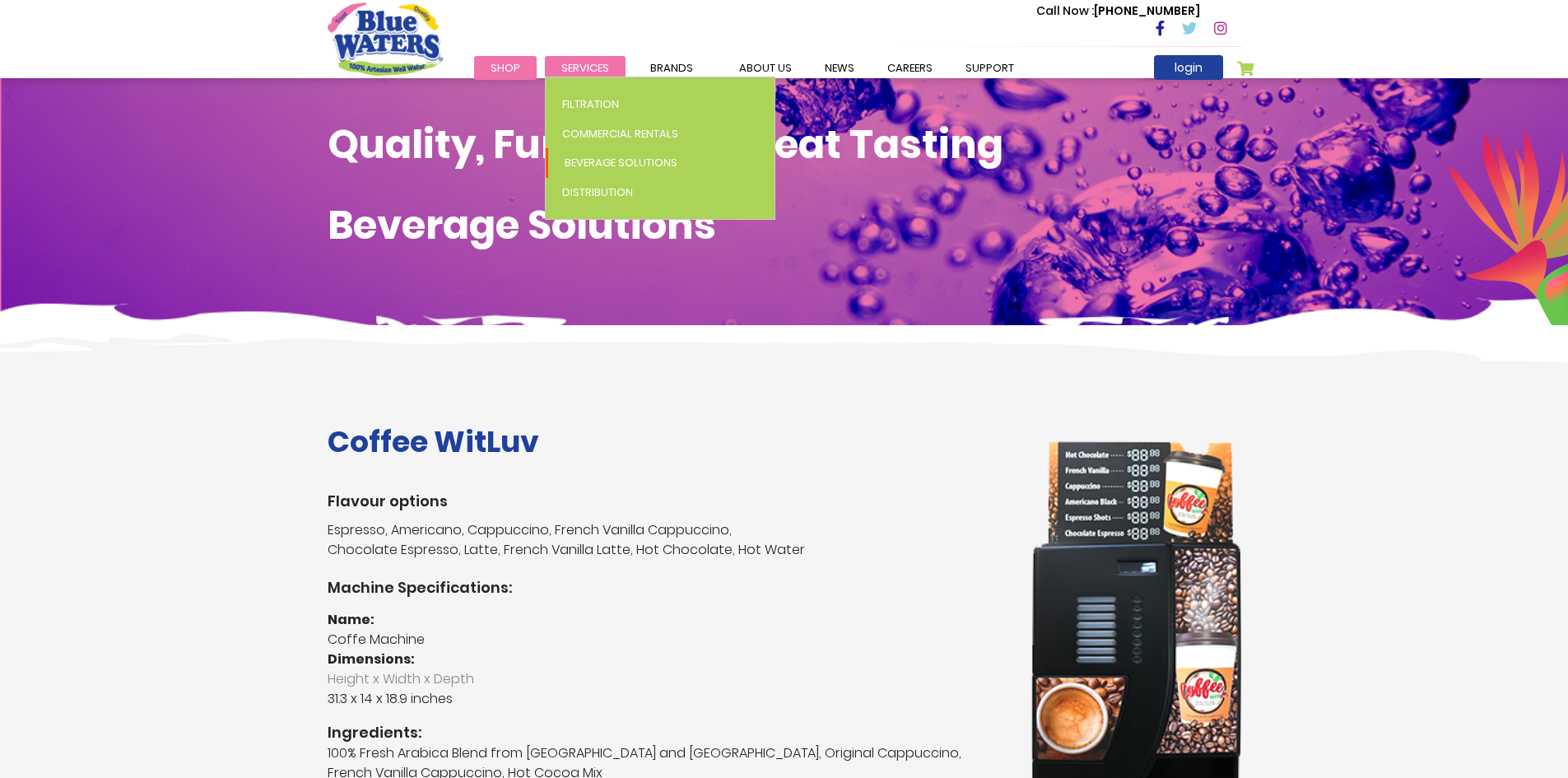
click at [575, 62] on link "Services" at bounding box center [585, 68] width 81 height 24
